Goal: Find specific page/section

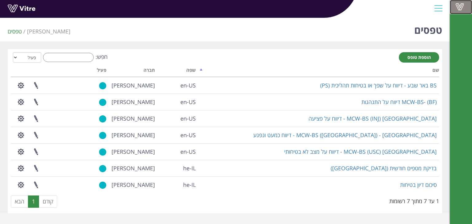
click at [460, 6] on span at bounding box center [459, 6] width 15 height 7
